Goal: Transaction & Acquisition: Book appointment/travel/reservation

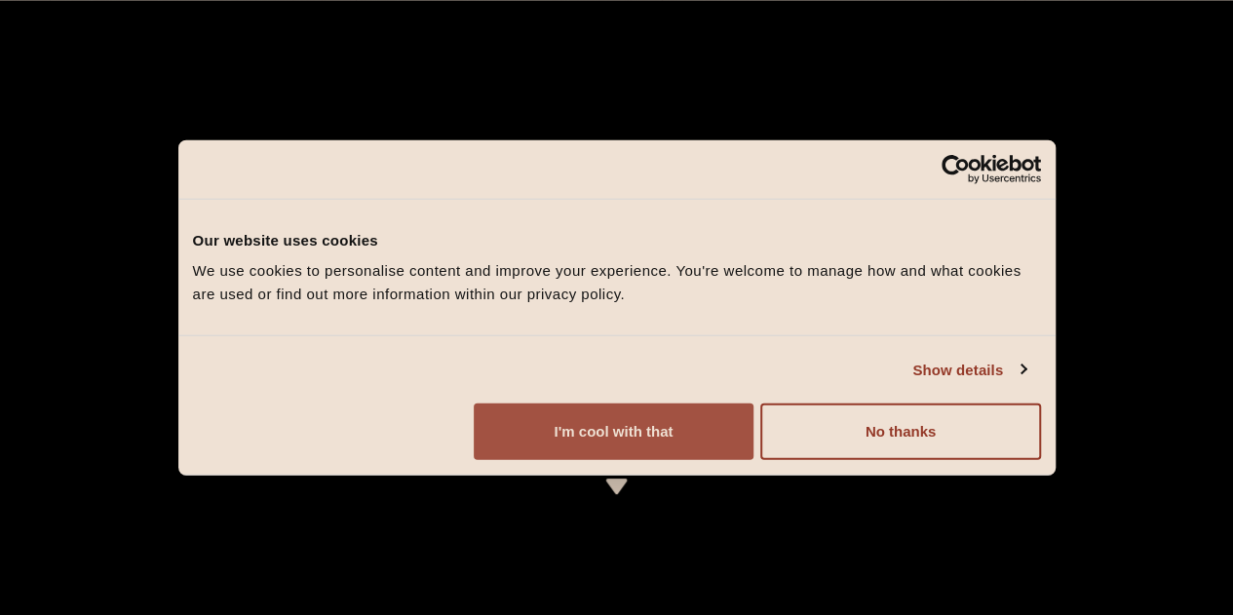
click at [754, 460] on button "I'm cool with that" at bounding box center [614, 432] width 280 height 57
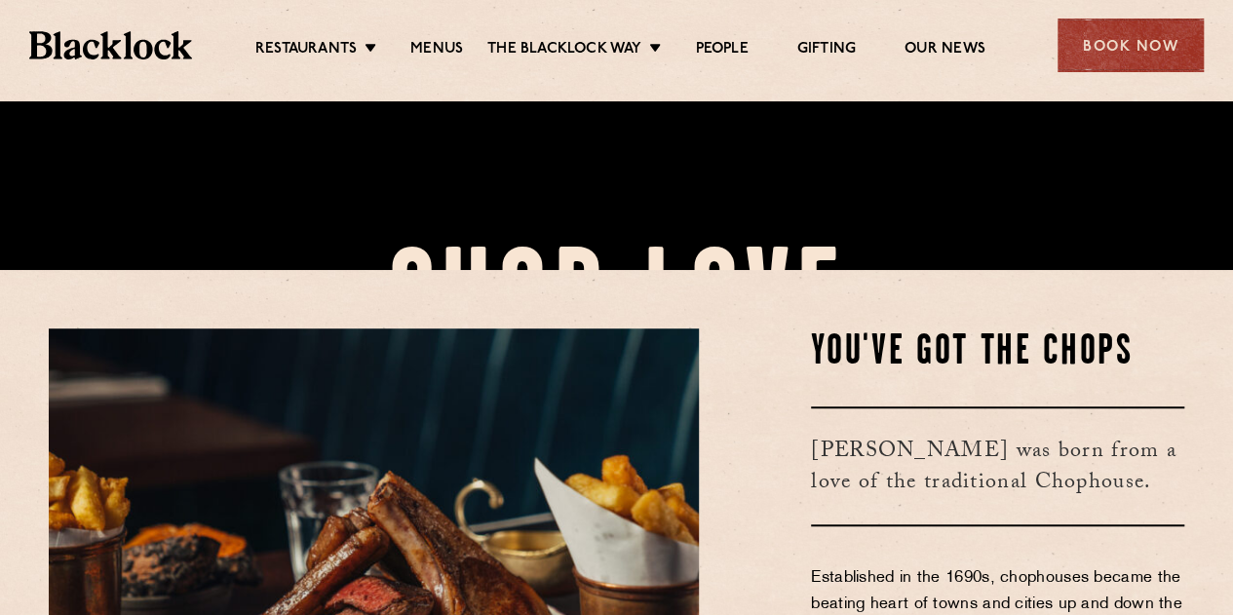
scroll to position [260, 0]
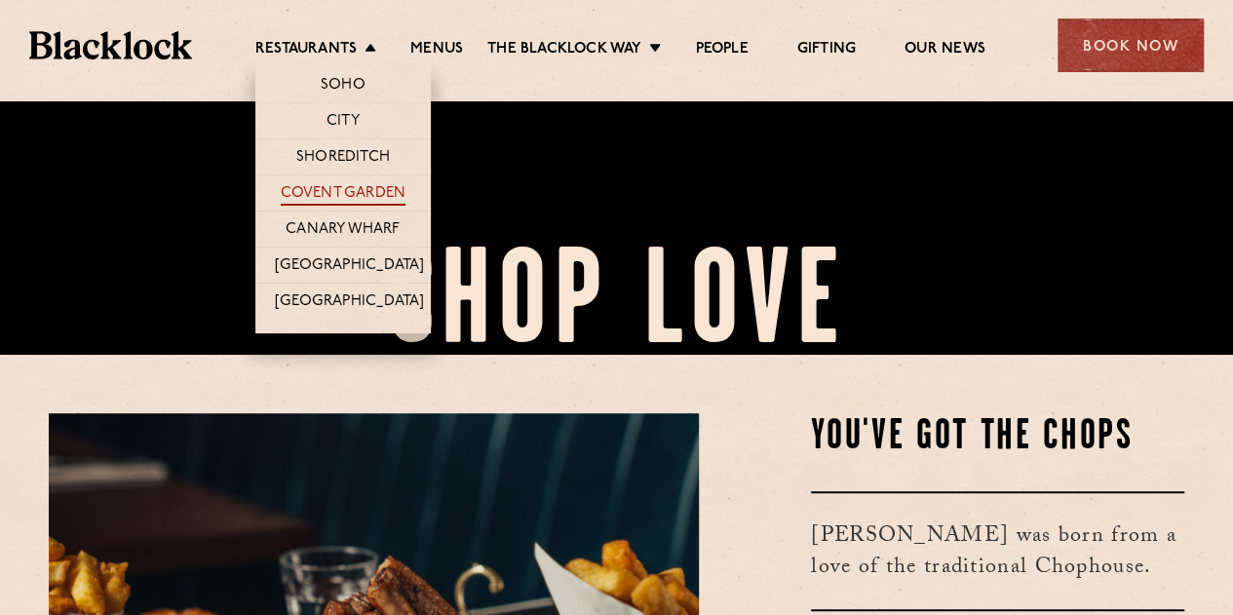
click at [331, 199] on link "Covent Garden" at bounding box center [344, 194] width 126 height 21
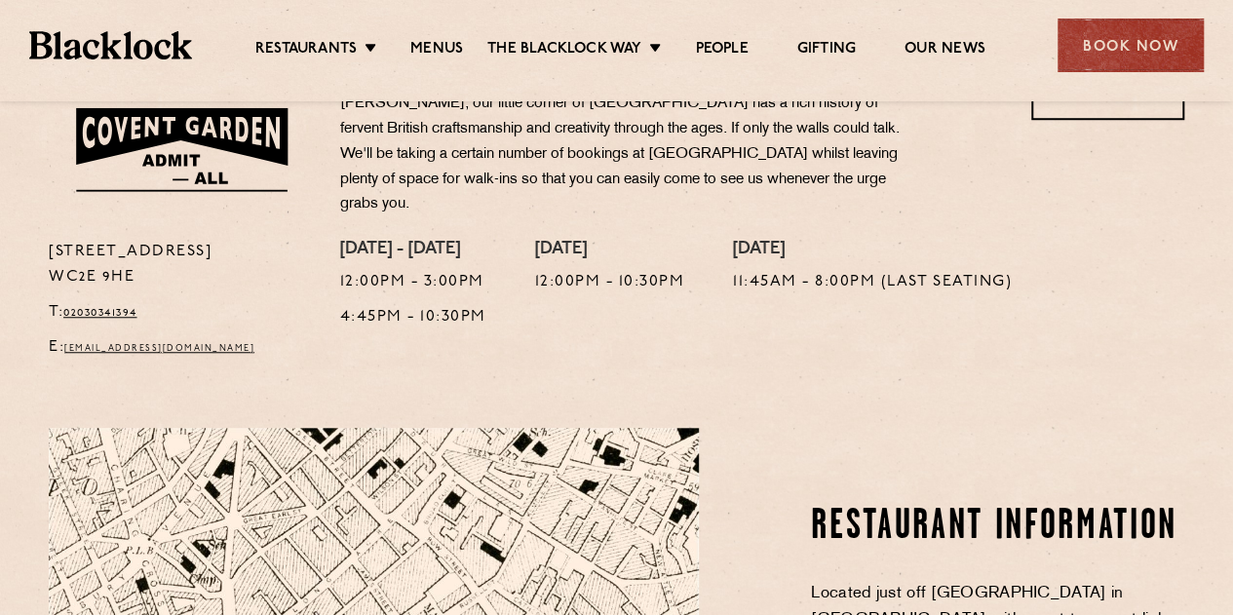
scroll to position [595, 0]
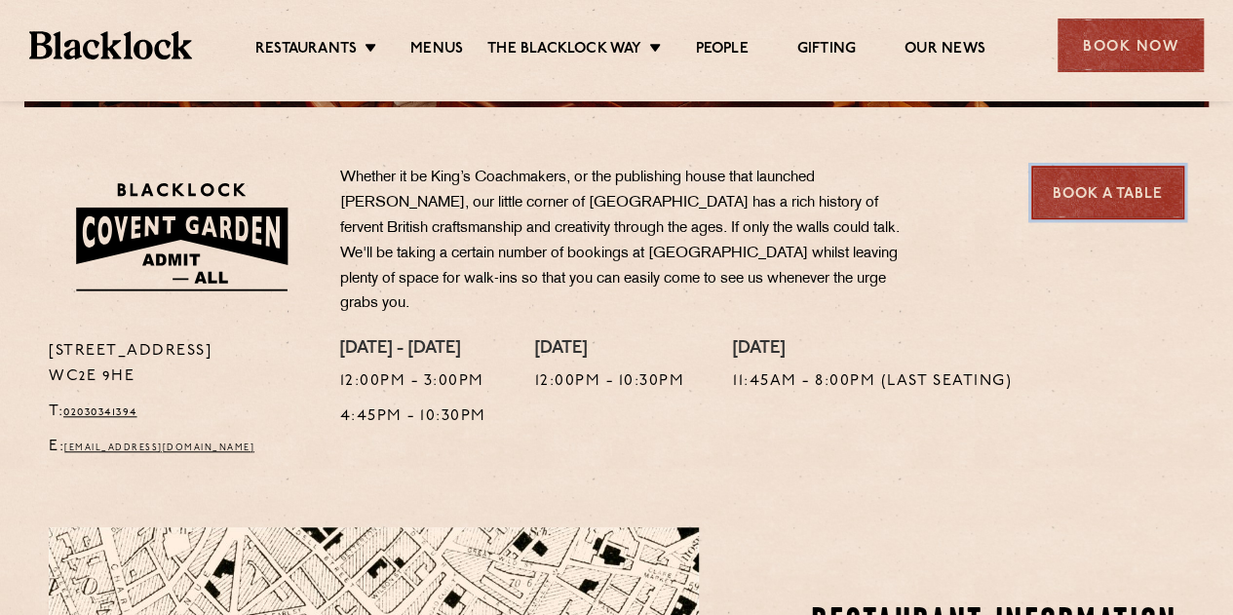
click at [1095, 209] on link "Book a Table" at bounding box center [1108, 193] width 153 height 54
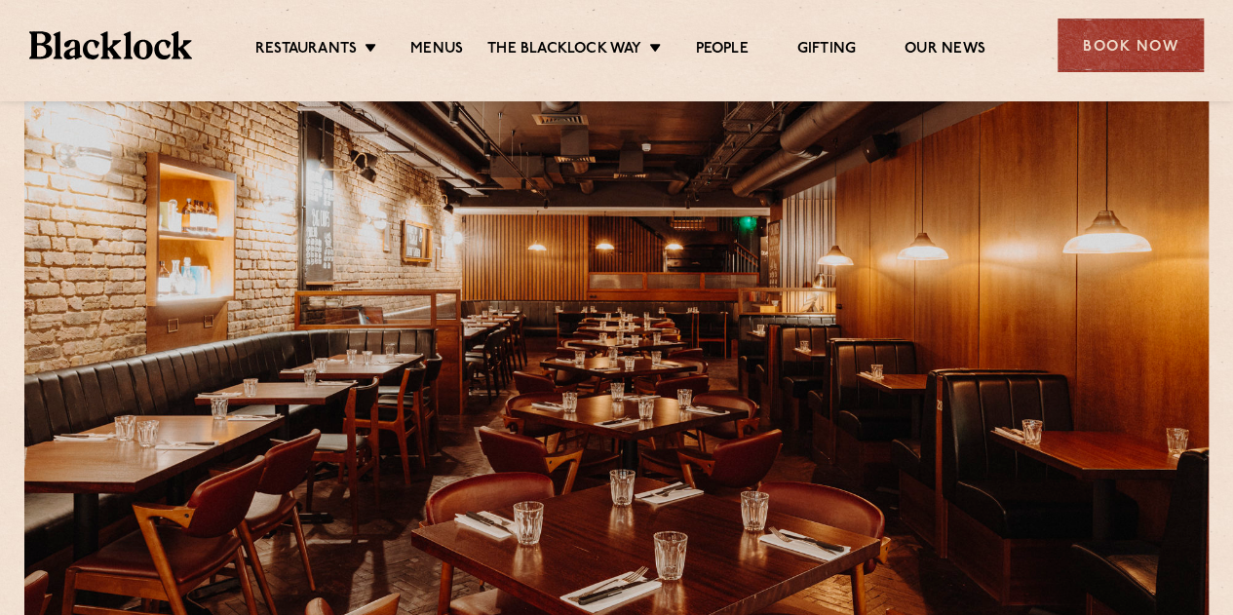
scroll to position [72, 0]
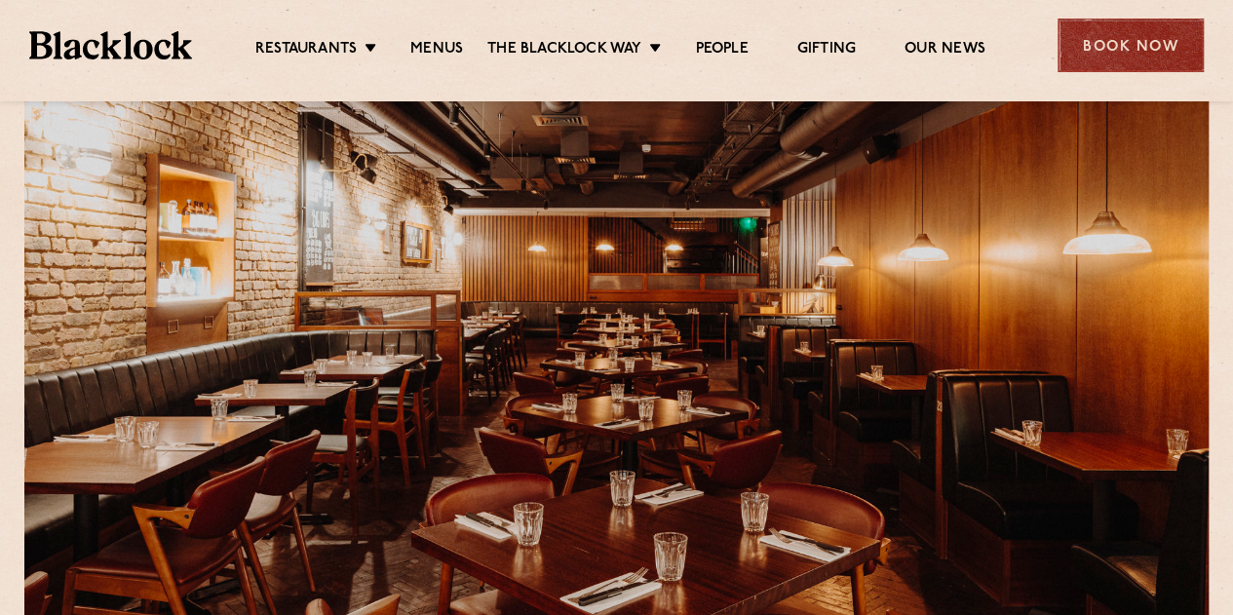
click at [1078, 28] on div "Book Now" at bounding box center [1131, 46] width 146 height 54
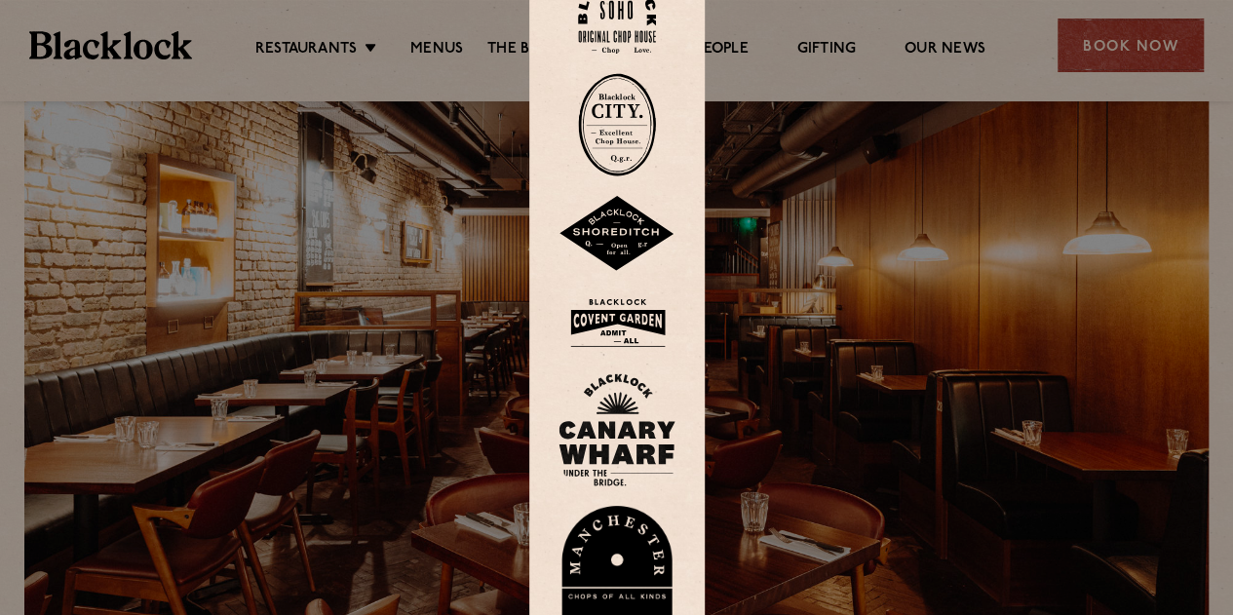
click at [913, 111] on div at bounding box center [616, 307] width 1233 height 615
